Goal: Find specific page/section: Find specific page/section

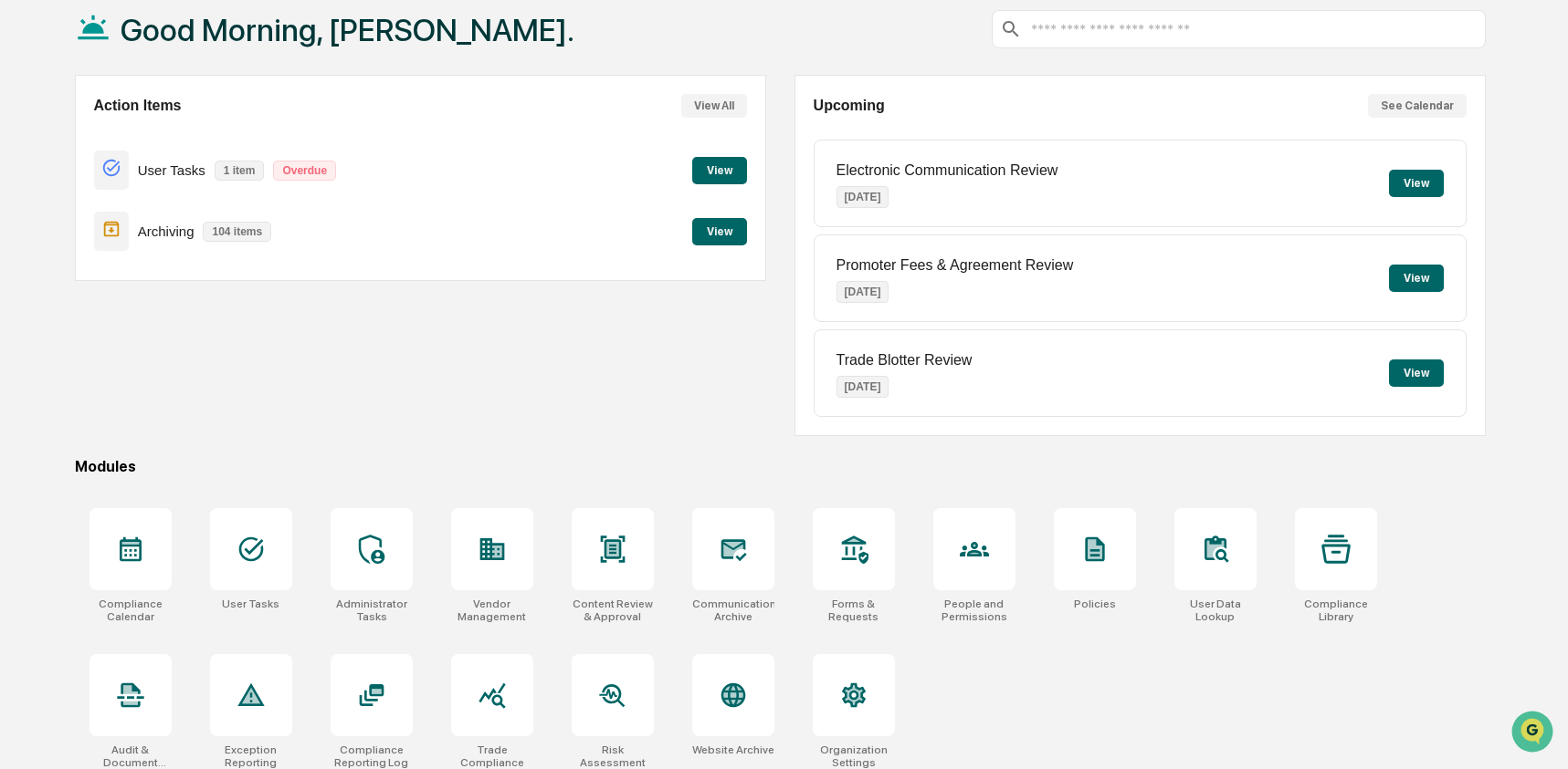
scroll to position [118, 0]
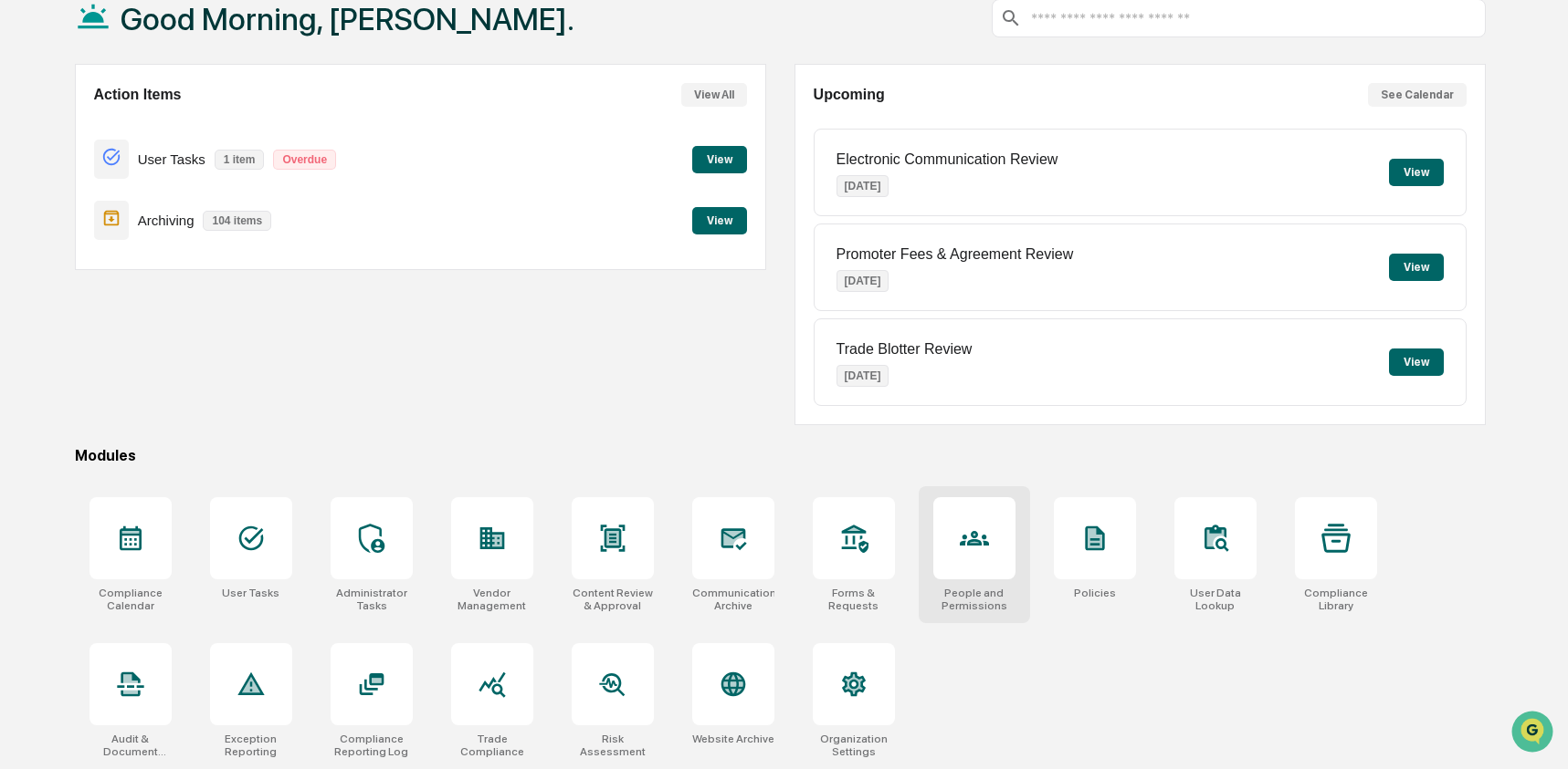
click at [999, 569] on div at bounding box center [975, 538] width 83 height 83
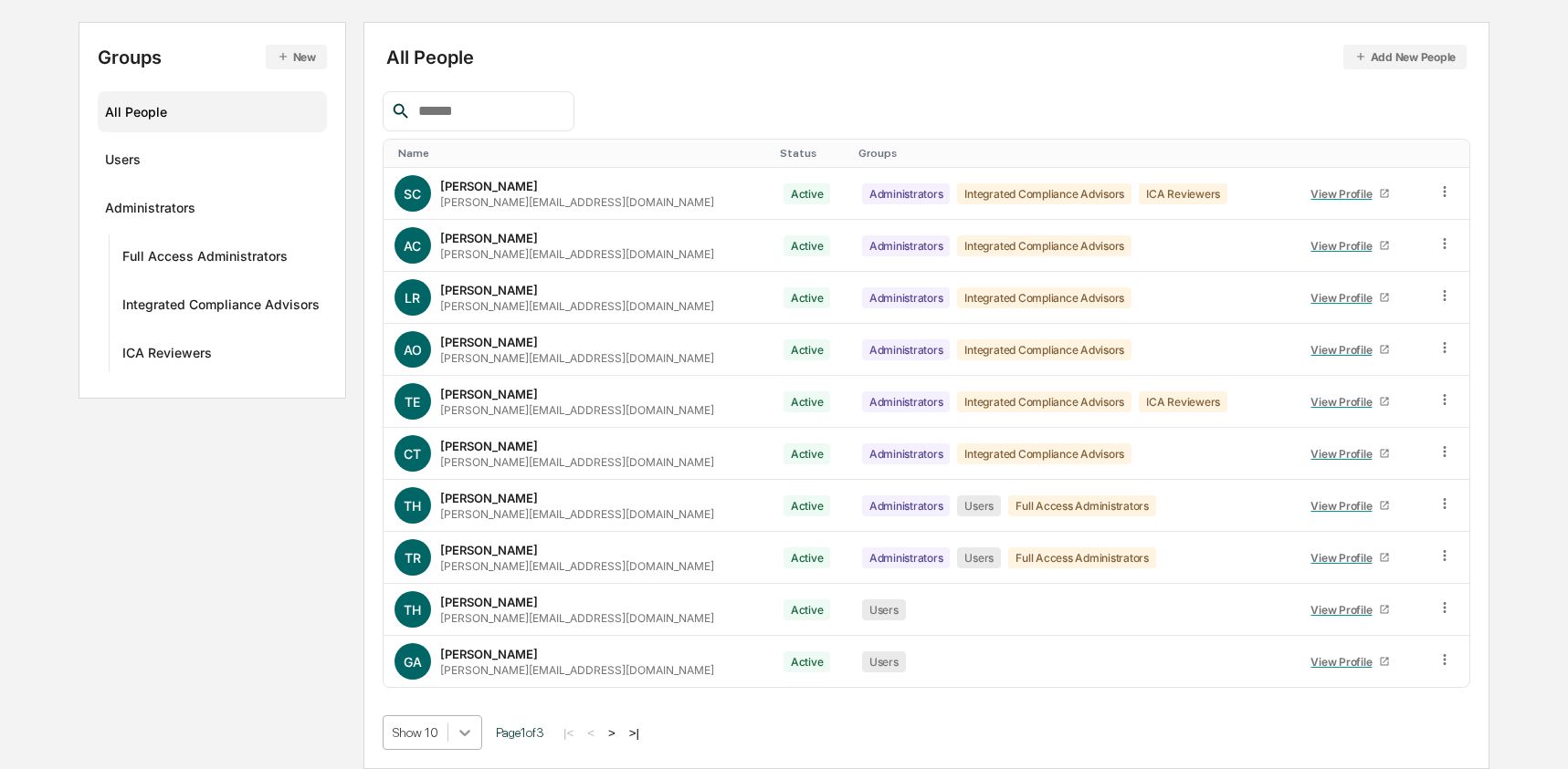
click at [459, 733] on body "Calendar Manage Tasks Reviews Approval Management Company People, Data, Setting…" at bounding box center [784, 293] width 1568 height 953
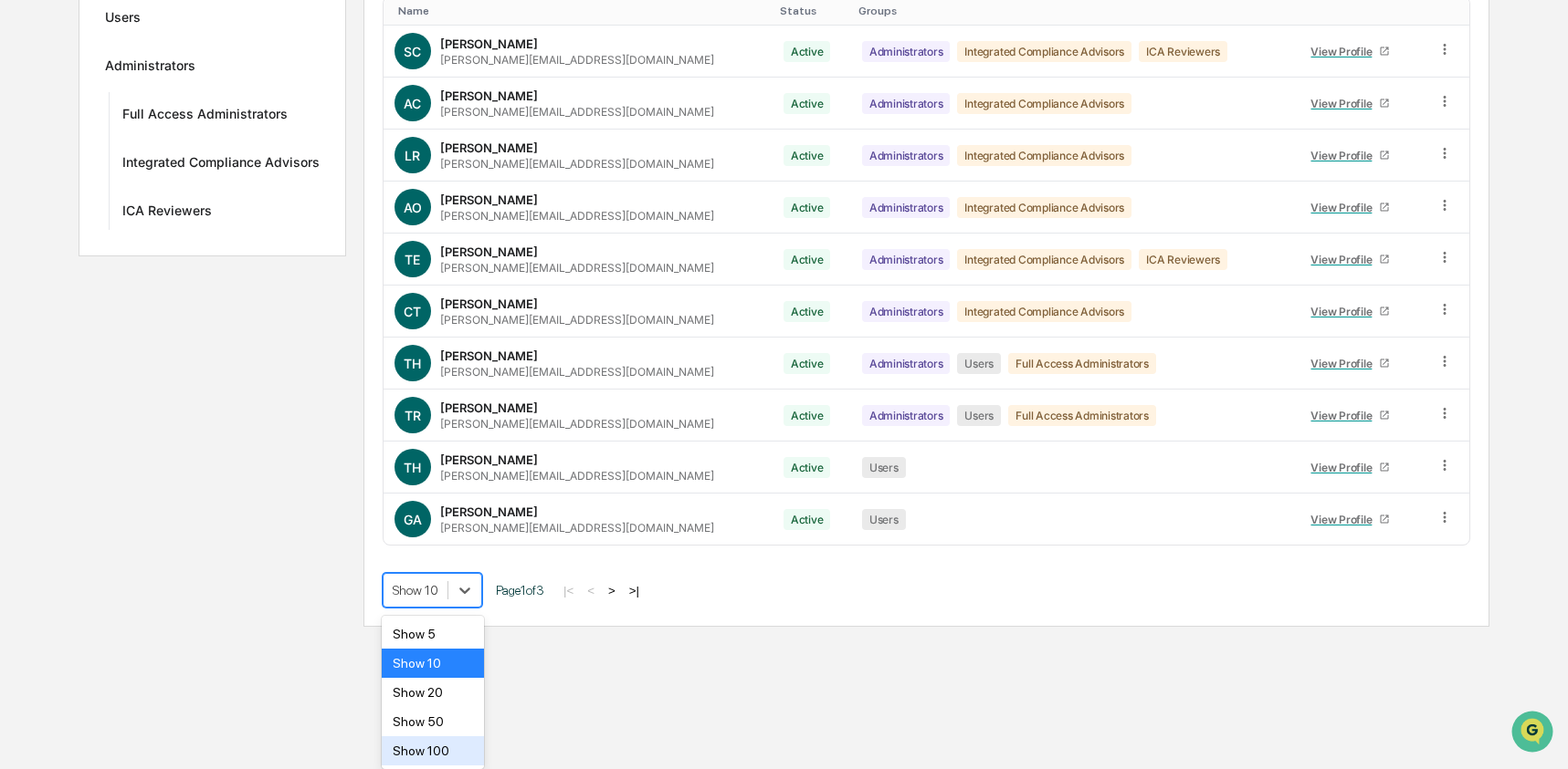
click at [451, 746] on div "Show 100" at bounding box center [434, 750] width 103 height 29
